Goal: Information Seeking & Learning: Learn about a topic

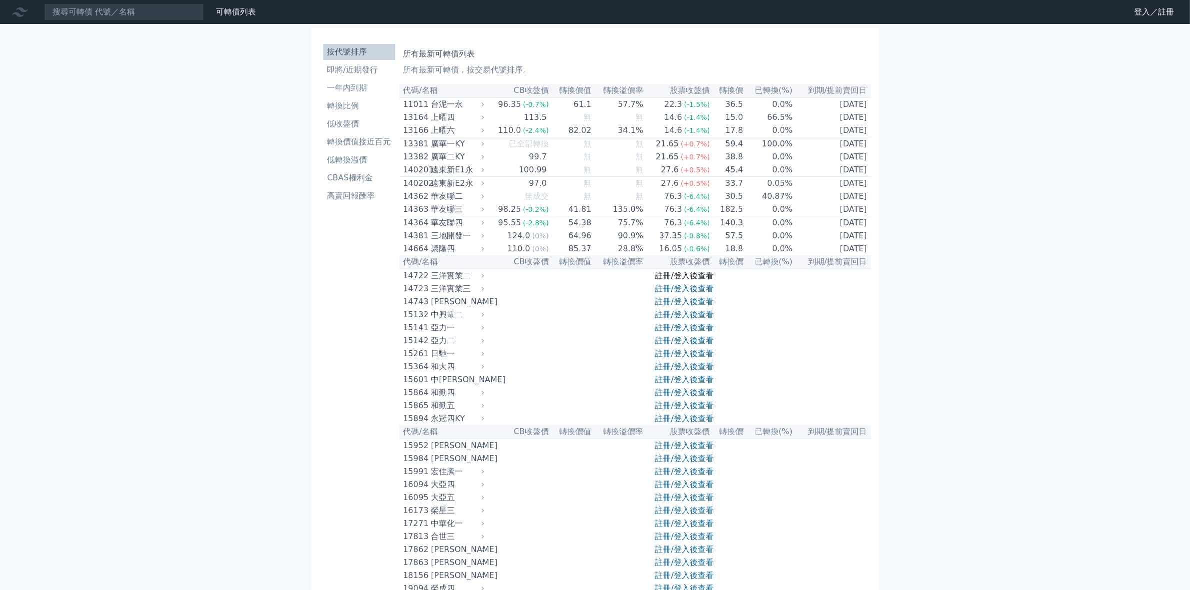
click at [667, 280] on link "註冊/登入後查看" at bounding box center [684, 275] width 58 height 9
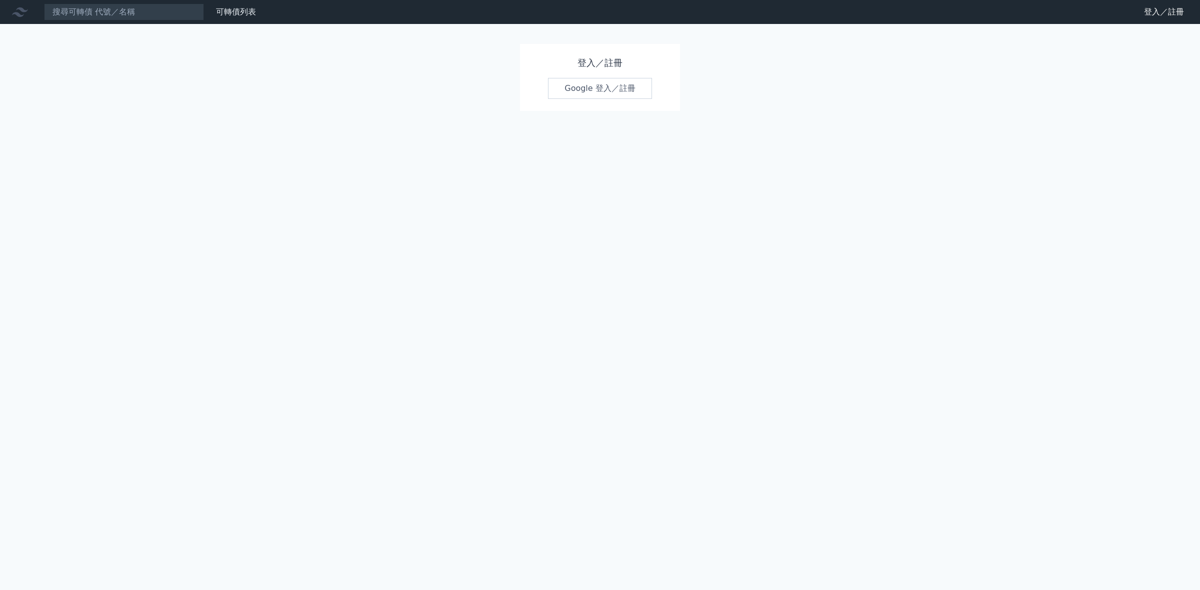
click at [589, 85] on link "Google 登入／註冊" at bounding box center [600, 88] width 104 height 21
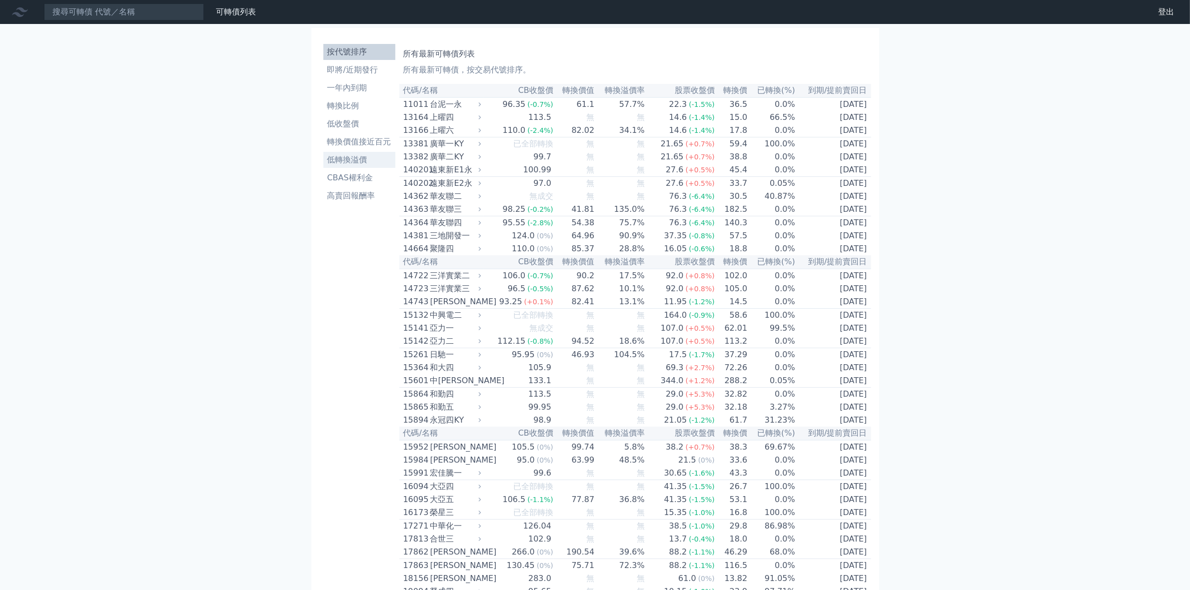
click at [352, 160] on li "低轉換溢價" at bounding box center [359, 160] width 72 height 12
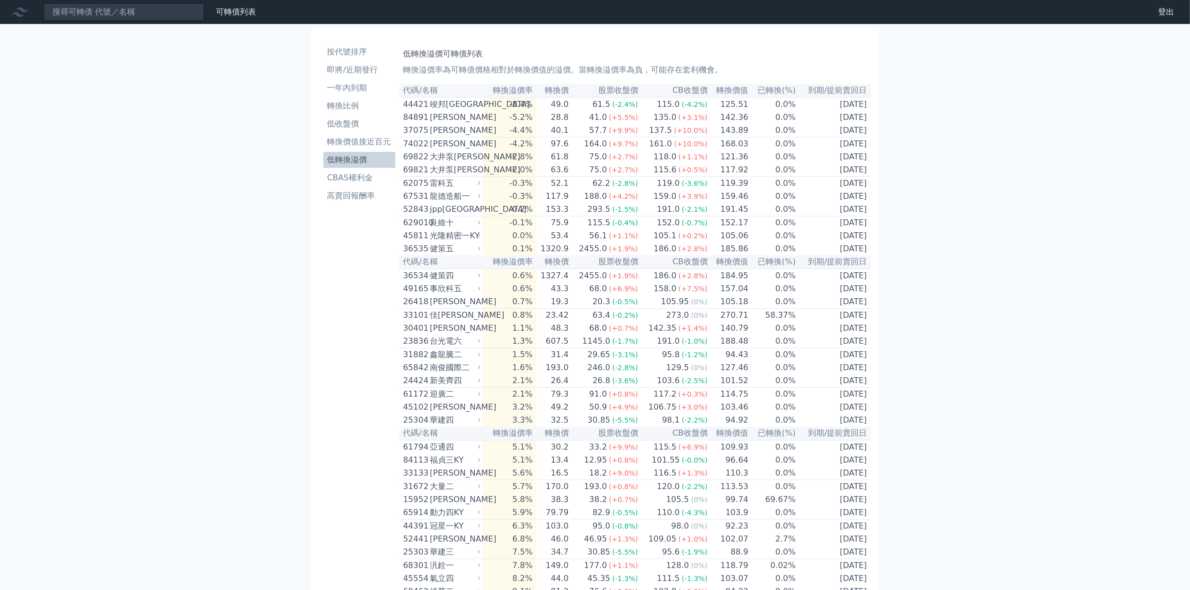
click at [731, 242] on td "105.06" at bounding box center [728, 235] width 41 height 13
click at [648, 242] on td "105.1 (+0.2%)" at bounding box center [673, 235] width 69 height 13
click at [601, 242] on div "56.1" at bounding box center [598, 236] width 22 height 12
click at [543, 242] on td "53.4" at bounding box center [553, 235] width 32 height 13
click at [458, 242] on div "光隆精密一KY" at bounding box center [454, 236] width 48 height 12
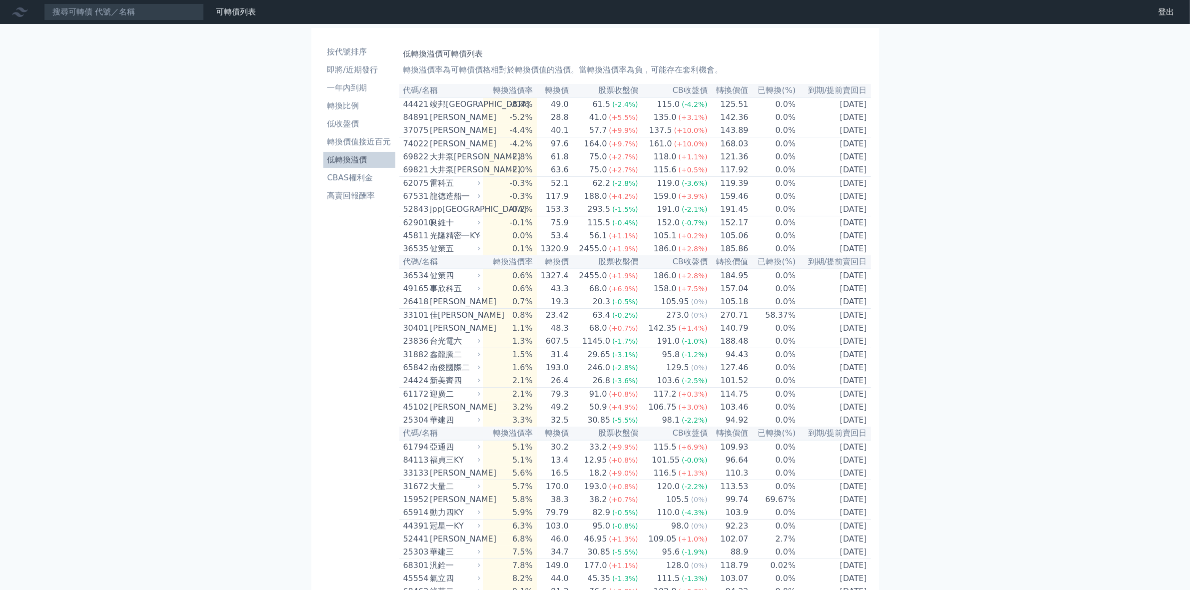
click at [414, 242] on div "45811" at bounding box center [415, 236] width 24 height 12
click at [435, 242] on div "光隆精密一KY" at bounding box center [454, 236] width 48 height 12
click at [467, 242] on div "光隆精密一KY" at bounding box center [454, 236] width 48 height 12
click at [566, 242] on td "53.4" at bounding box center [553, 235] width 32 height 13
click at [536, 242] on td "0.0%" at bounding box center [509, 235] width 53 height 13
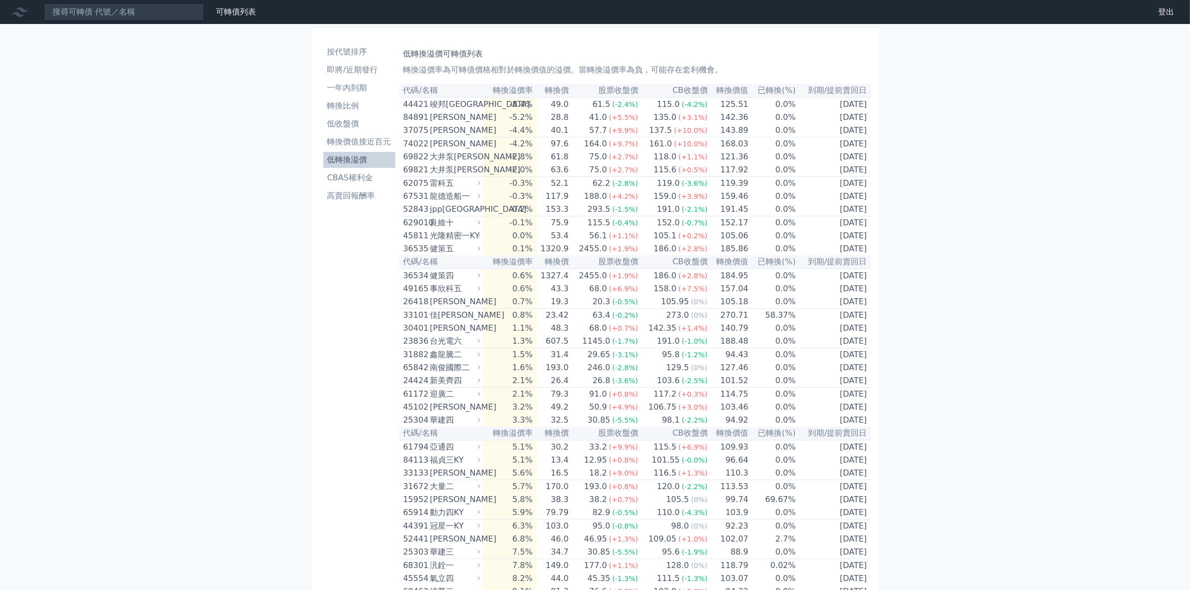
drag, startPoint x: 1186, startPoint y: 0, endPoint x: 971, endPoint y: 64, distance: 223.8
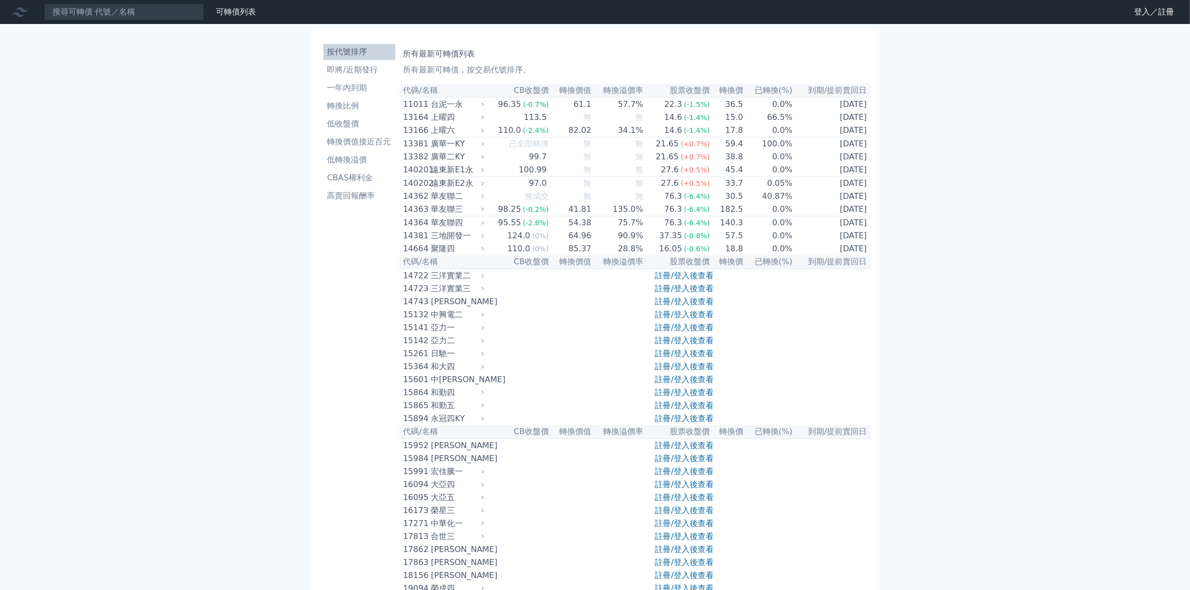
click at [446, 242] on div "三地開發一" at bounding box center [456, 236] width 51 height 12
click at [362, 161] on li "低轉換溢價" at bounding box center [359, 160] width 72 height 12
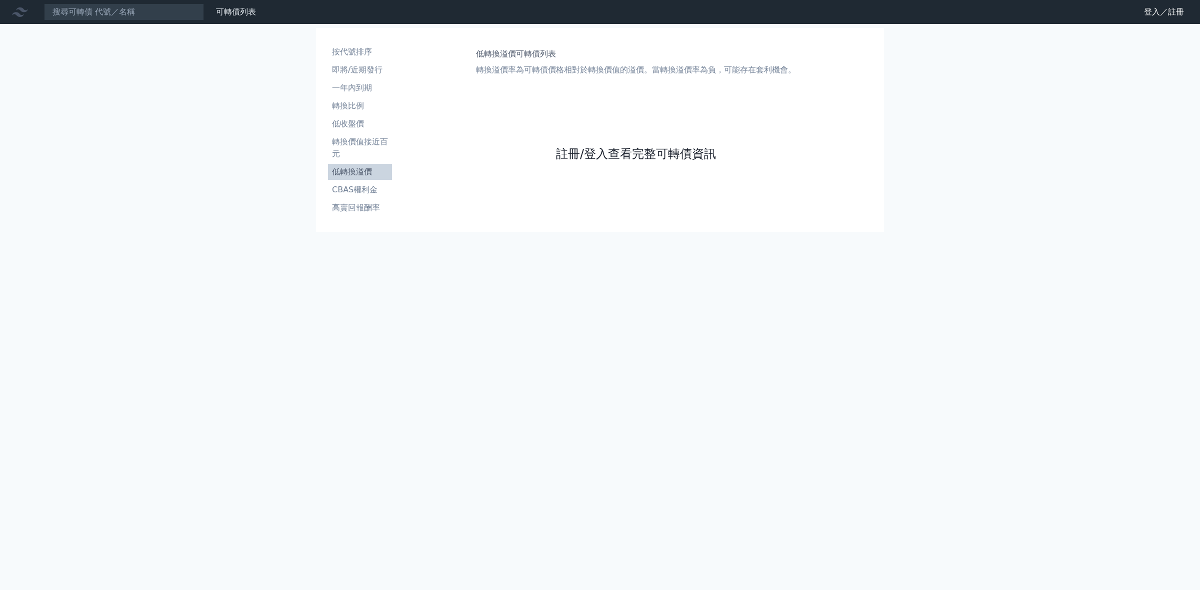
click at [620, 158] on link "註冊/登入查看完整可轉債資訊" at bounding box center [636, 154] width 160 height 16
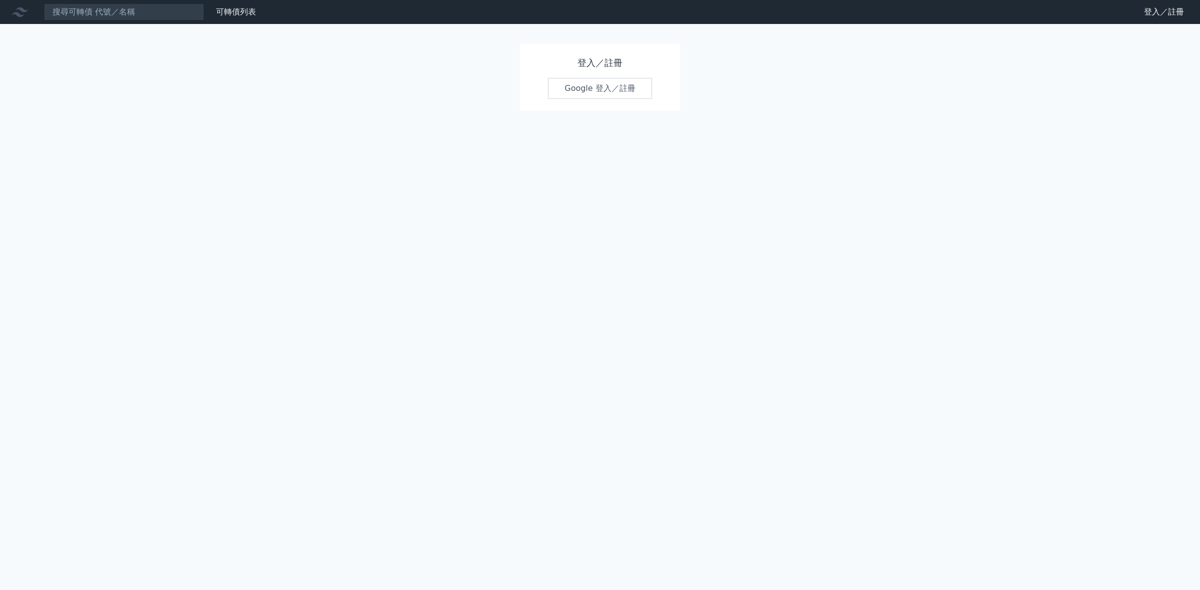
click at [583, 95] on link "Google 登入／註冊" at bounding box center [600, 88] width 104 height 21
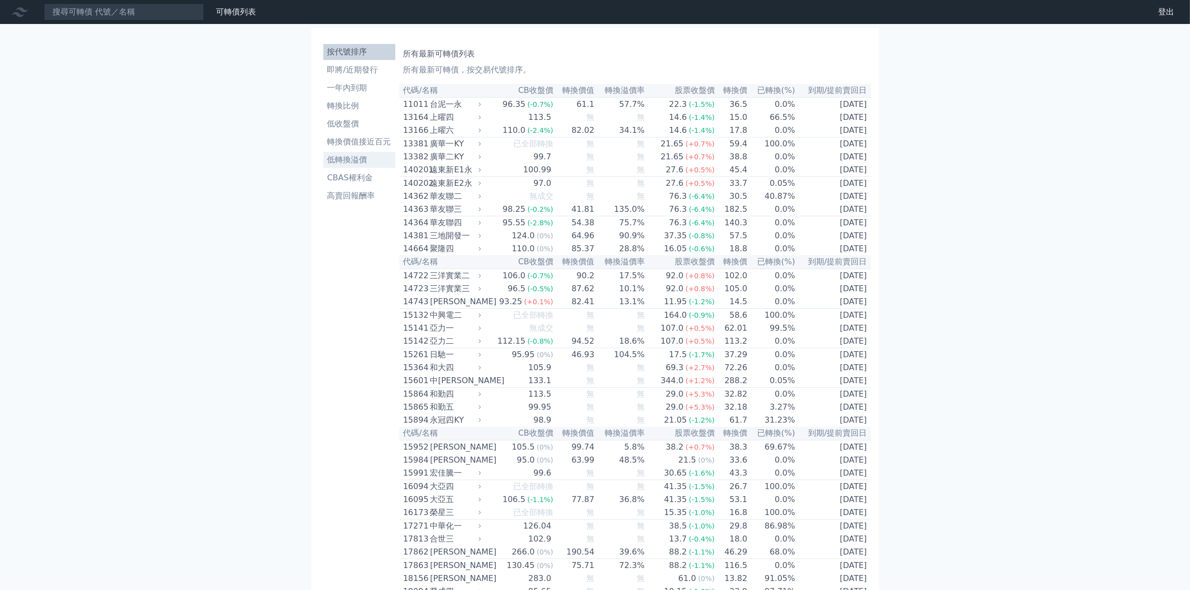
click at [354, 161] on li "低轉換溢價" at bounding box center [359, 160] width 72 height 12
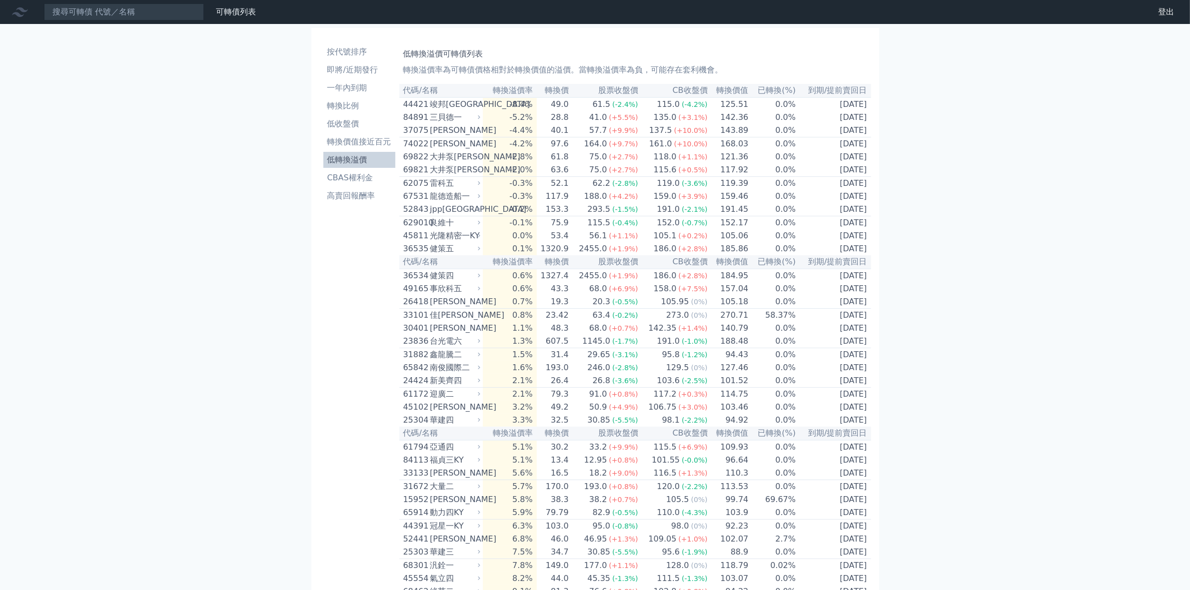
click at [433, 229] on div "良維十" at bounding box center [454, 223] width 48 height 12
click at [443, 229] on div "良維十" at bounding box center [454, 223] width 48 height 12
click at [424, 229] on div "629010" at bounding box center [415, 223] width 24 height 12
click at [480, 224] on icon at bounding box center [479, 222] width 2 height 3
click at [364, 70] on li "即將/近期發行" at bounding box center [359, 70] width 72 height 12
